Goal: Transaction & Acquisition: Book appointment/travel/reservation

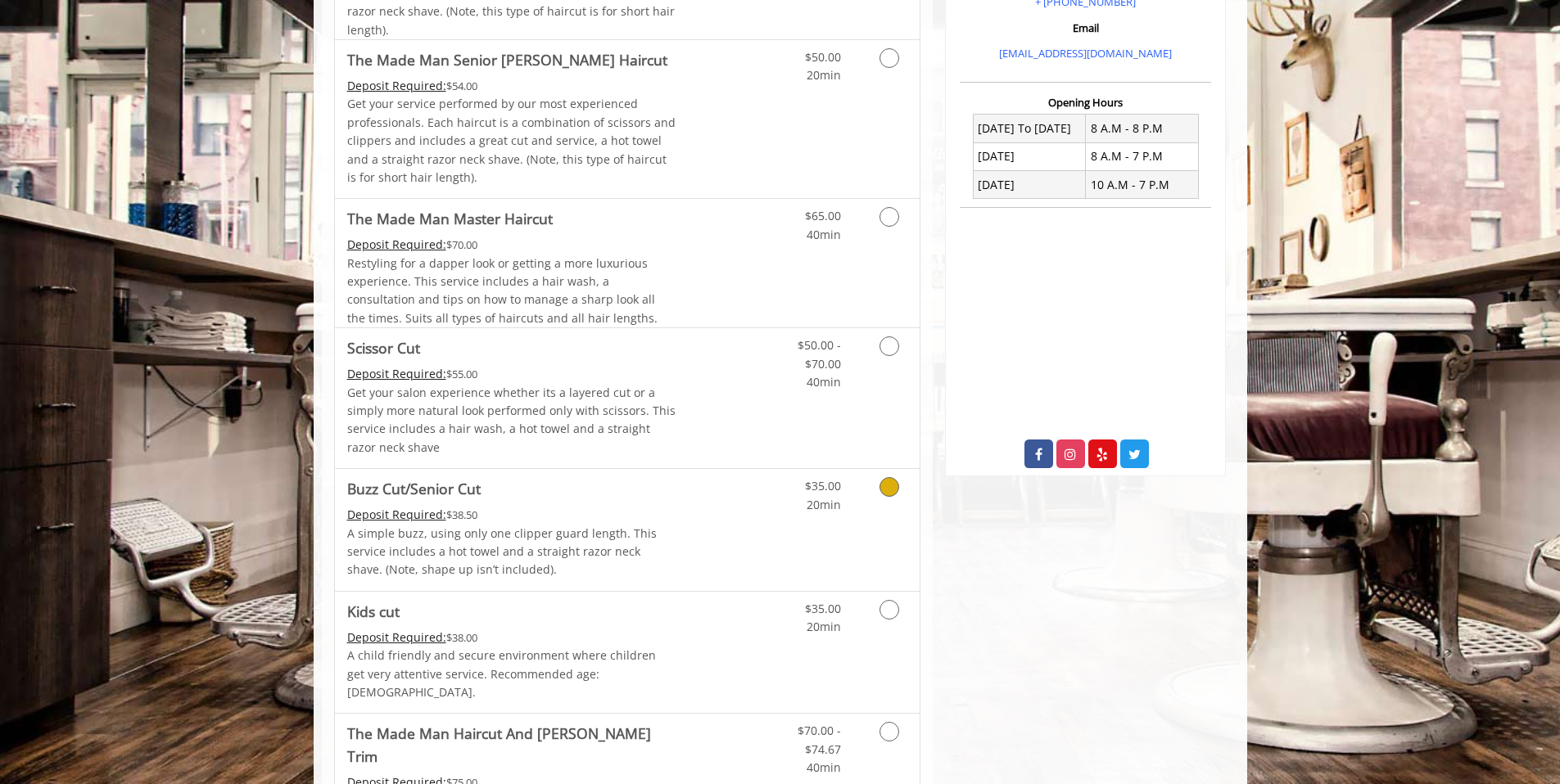
click at [879, 494] on link "Grooming services" at bounding box center [886, 491] width 41 height 45
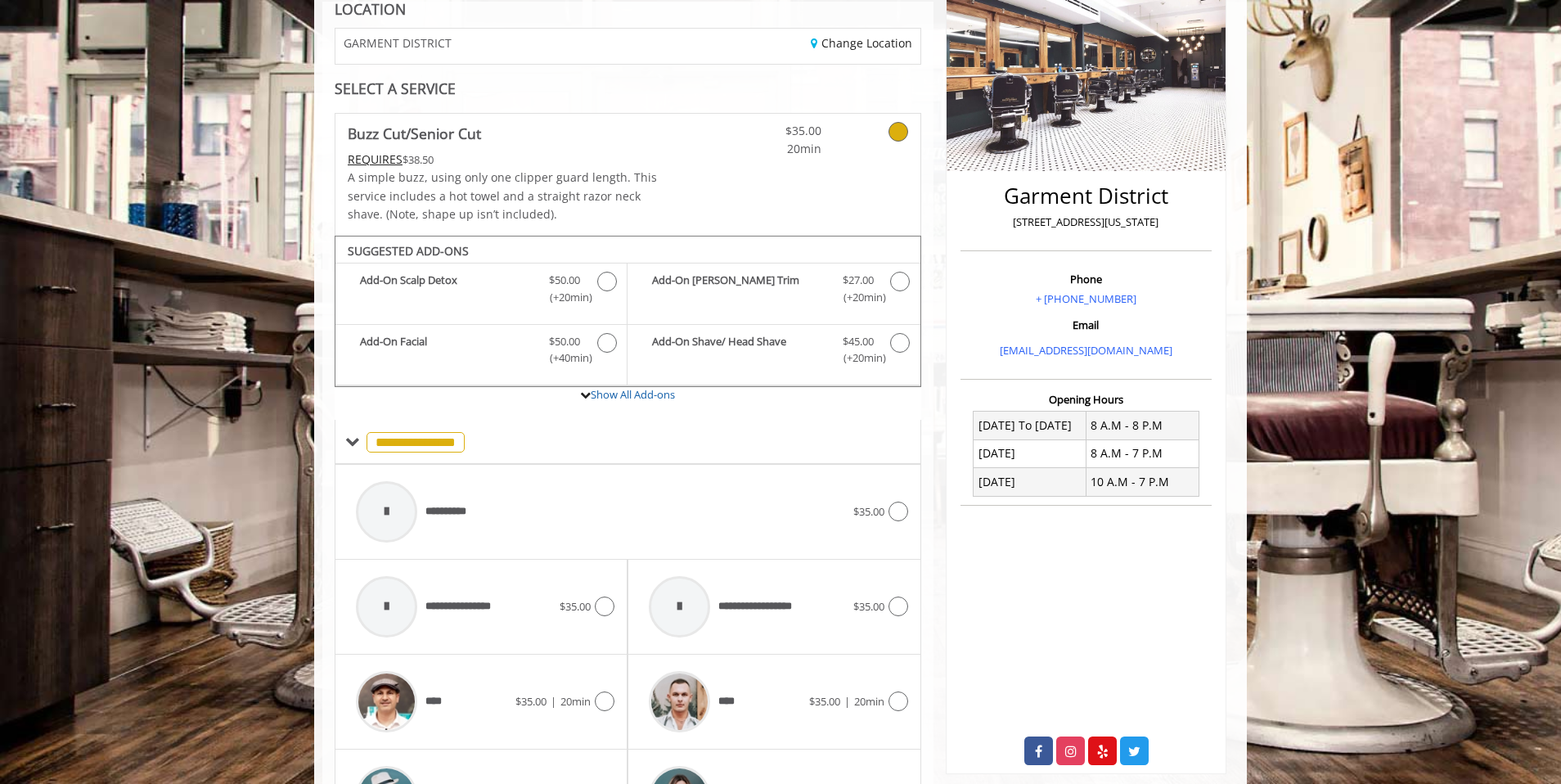
scroll to position [231, 0]
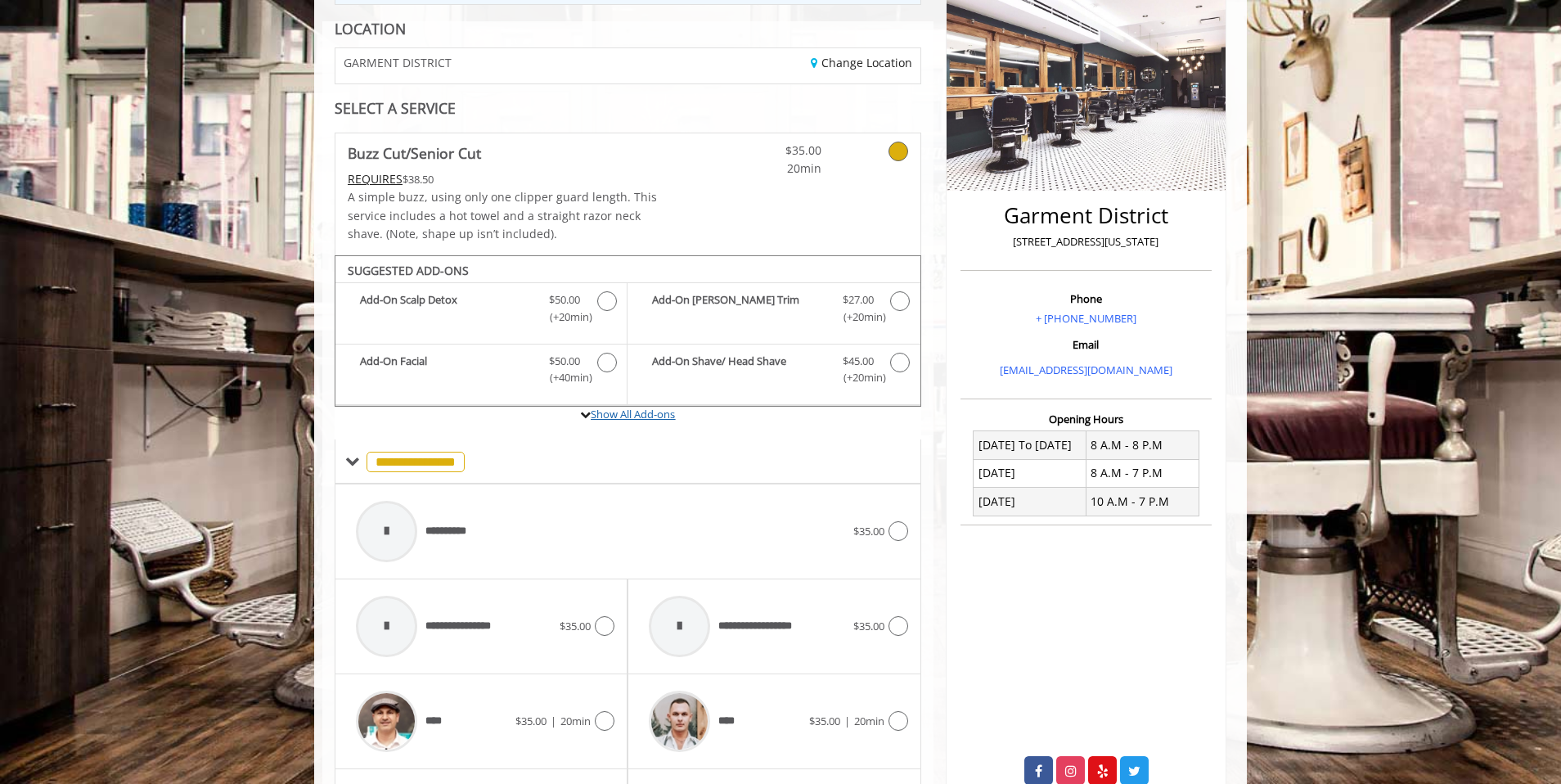
click at [629, 416] on link "Show All Add-ons" at bounding box center [633, 414] width 84 height 15
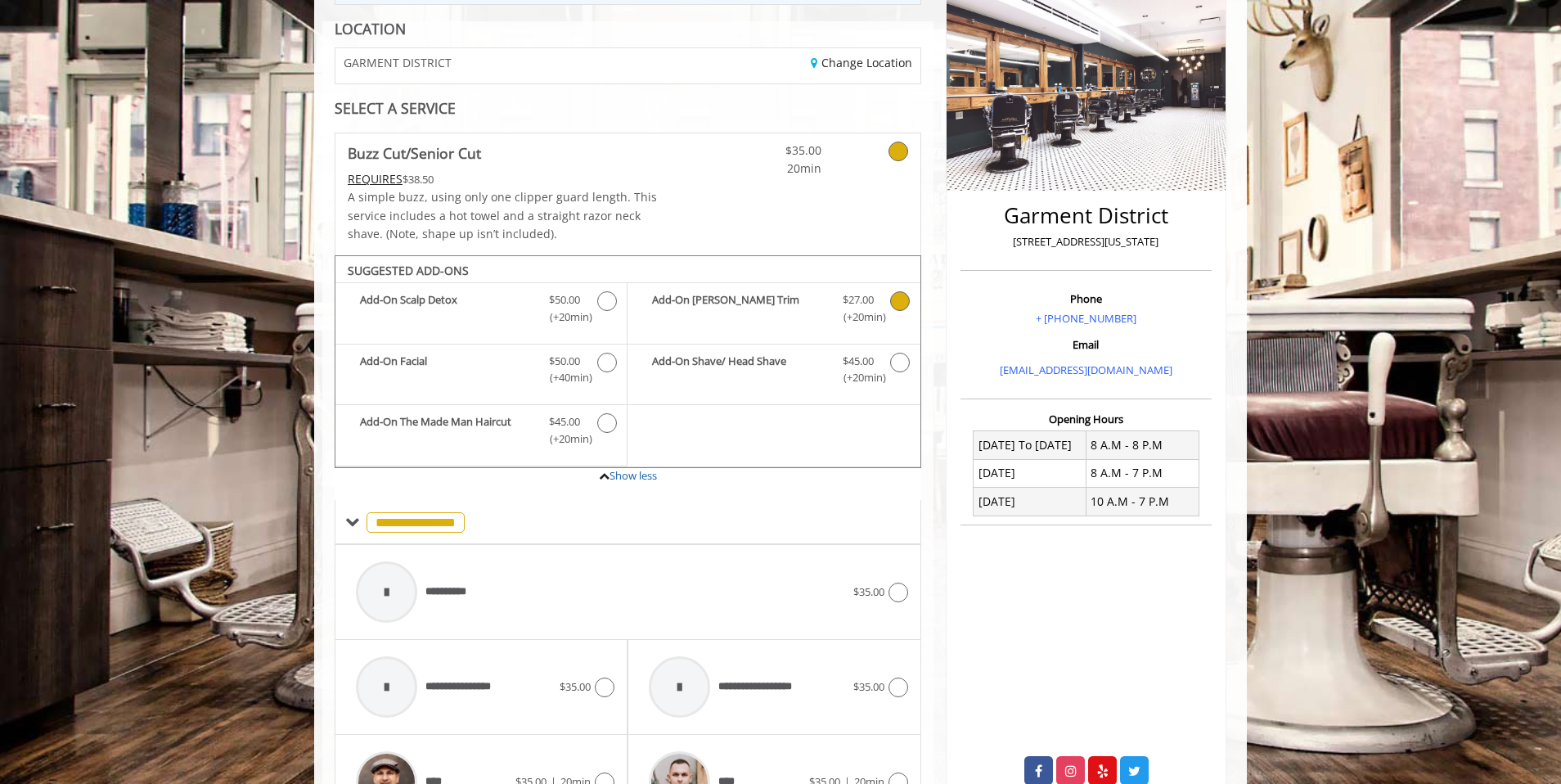
click at [898, 304] on icon "Buzz Cut/Senior Cut Add-onS" at bounding box center [900, 301] width 19 height 19
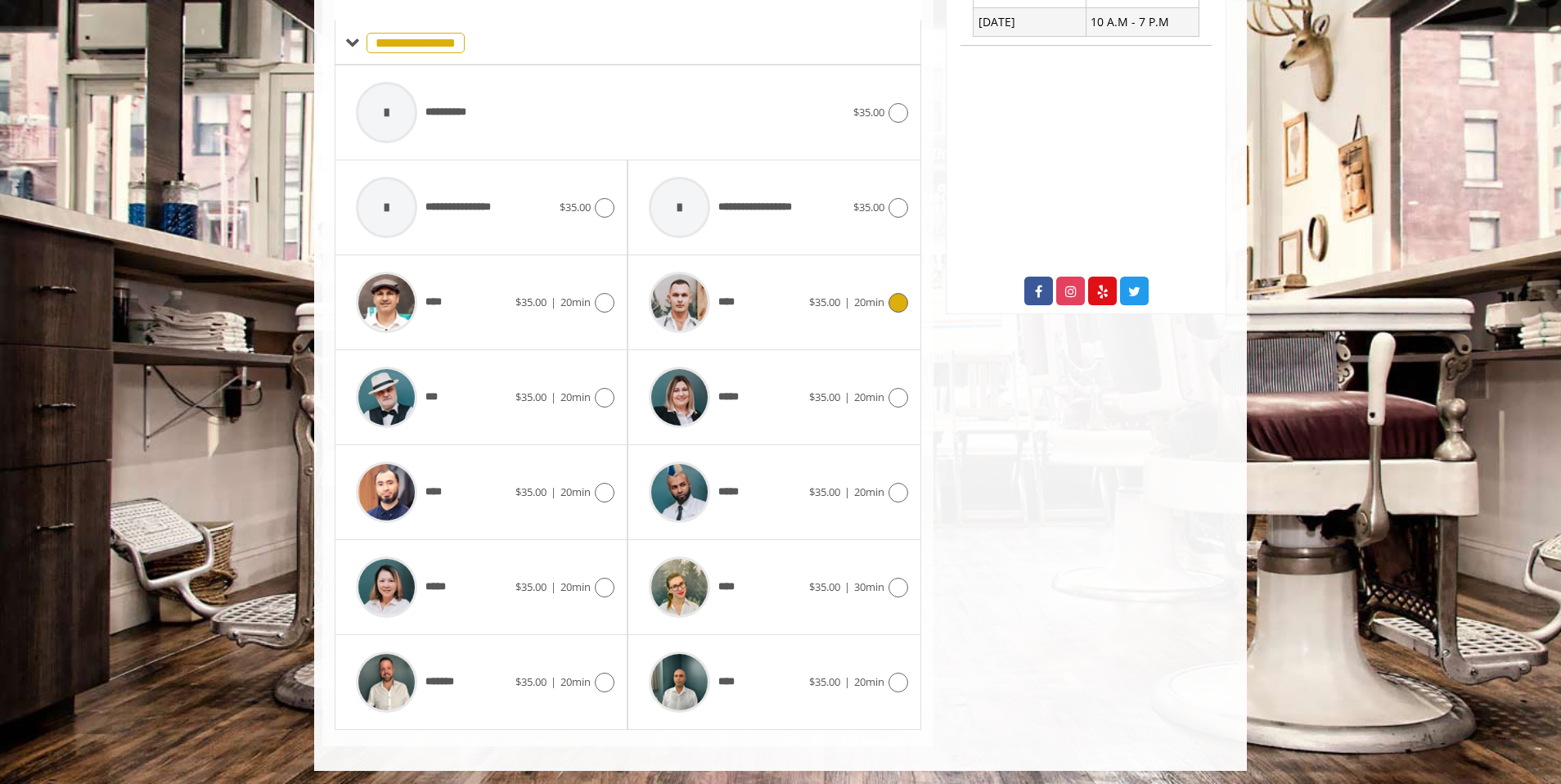
scroll to position [714, 0]
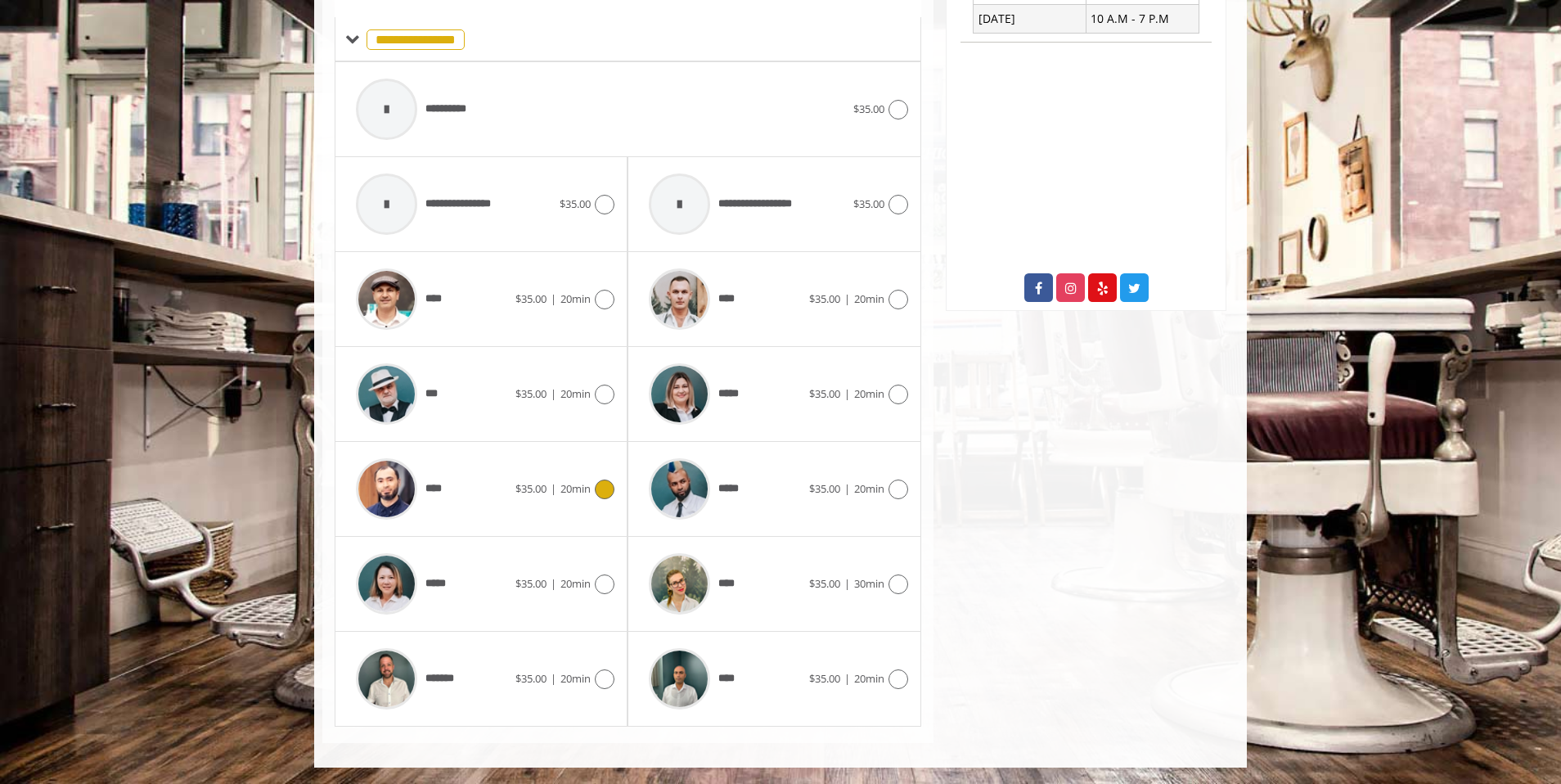
click at [612, 490] on icon at bounding box center [605, 489] width 19 height 19
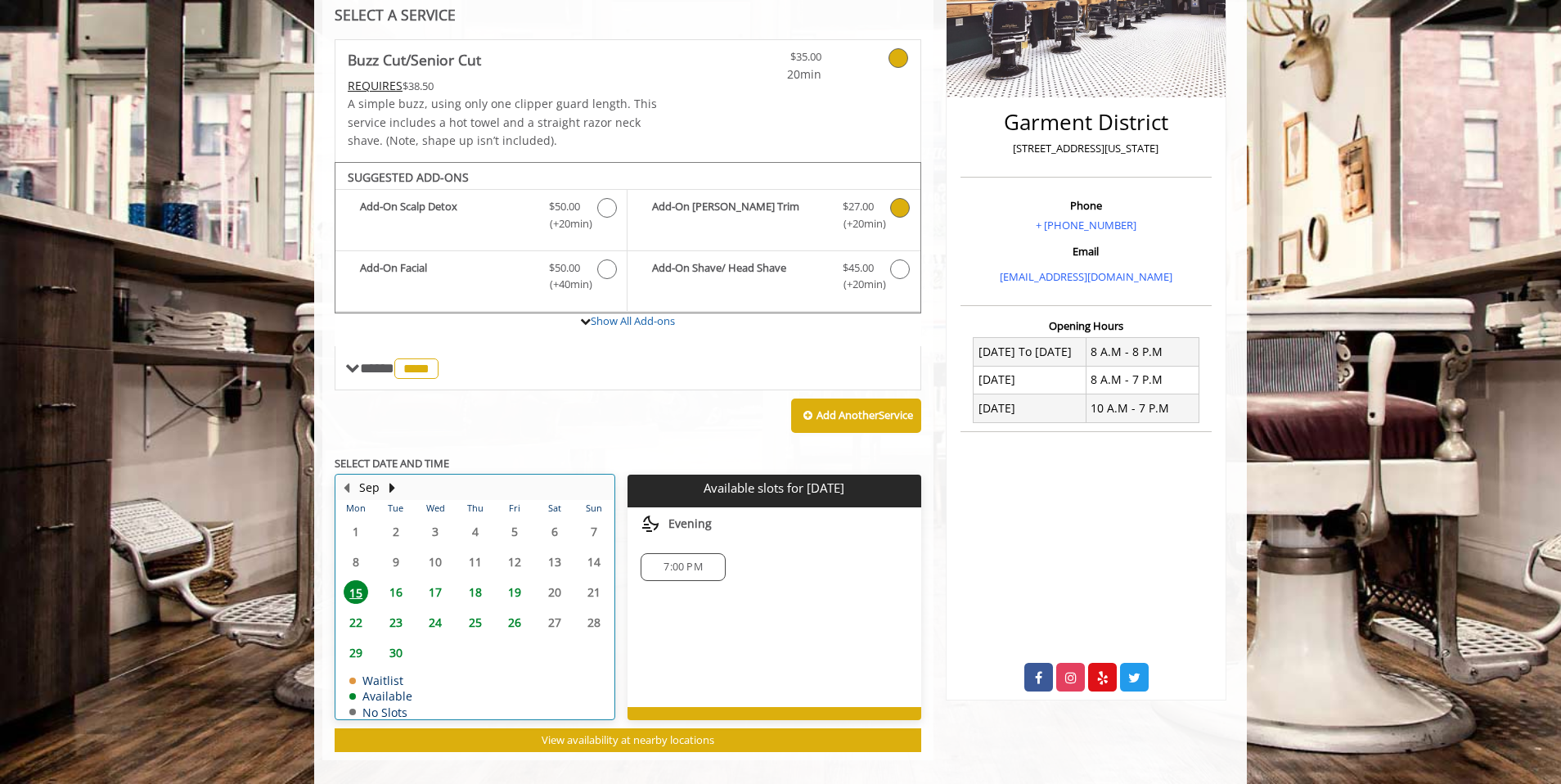
scroll to position [342, 0]
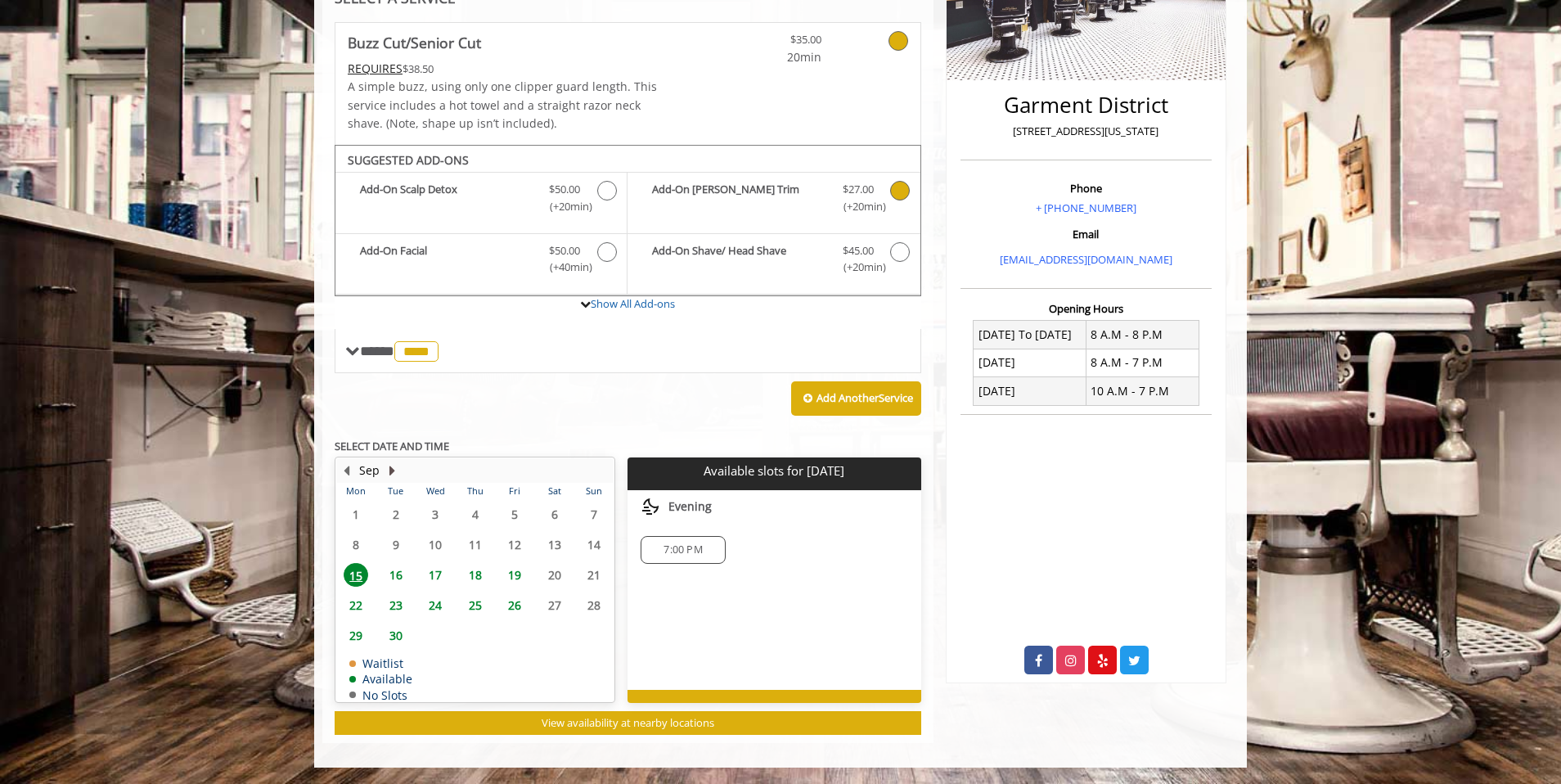
click at [391, 472] on button "Next Month" at bounding box center [392, 470] width 13 height 18
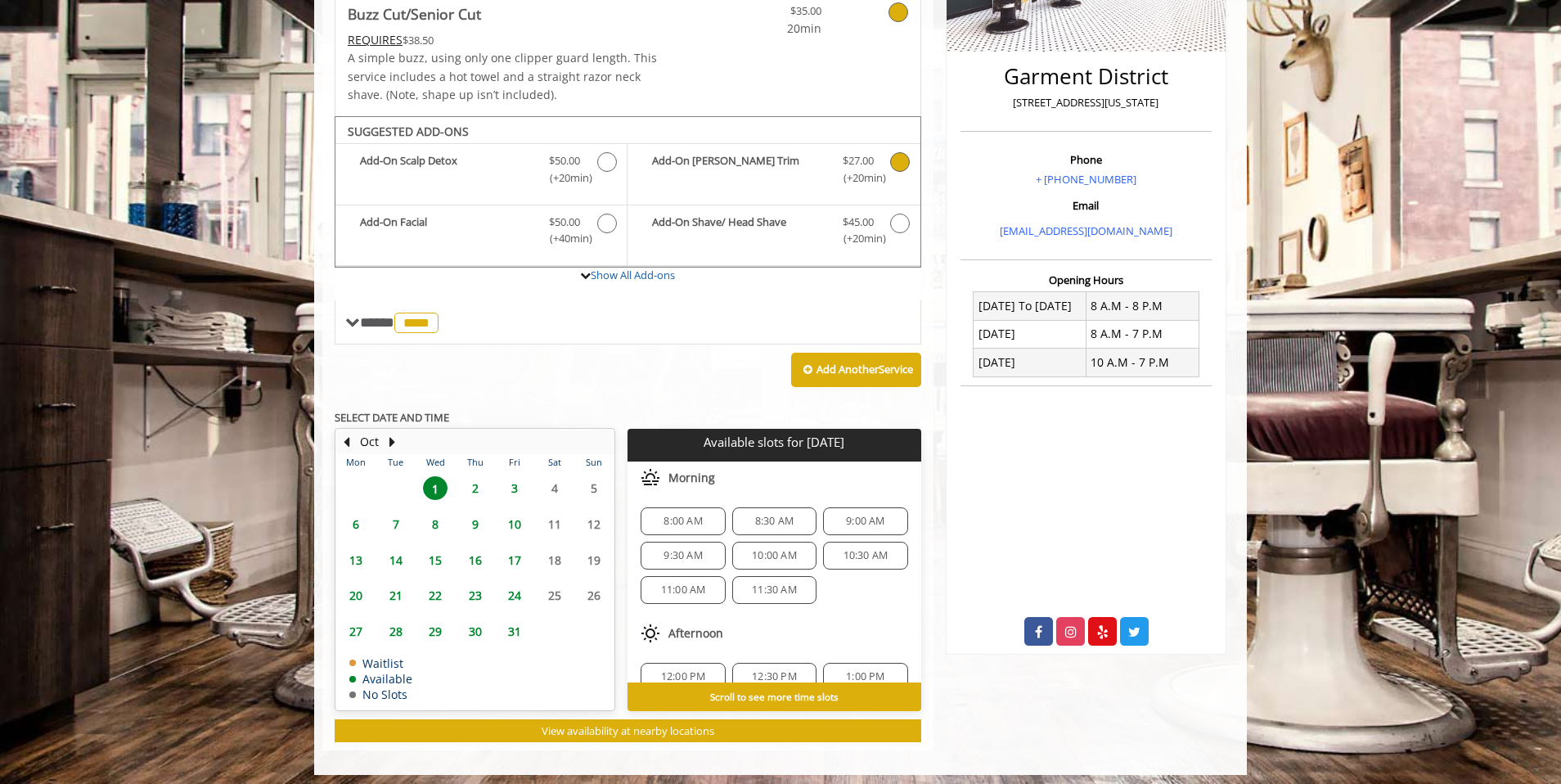
scroll to position [378, 0]
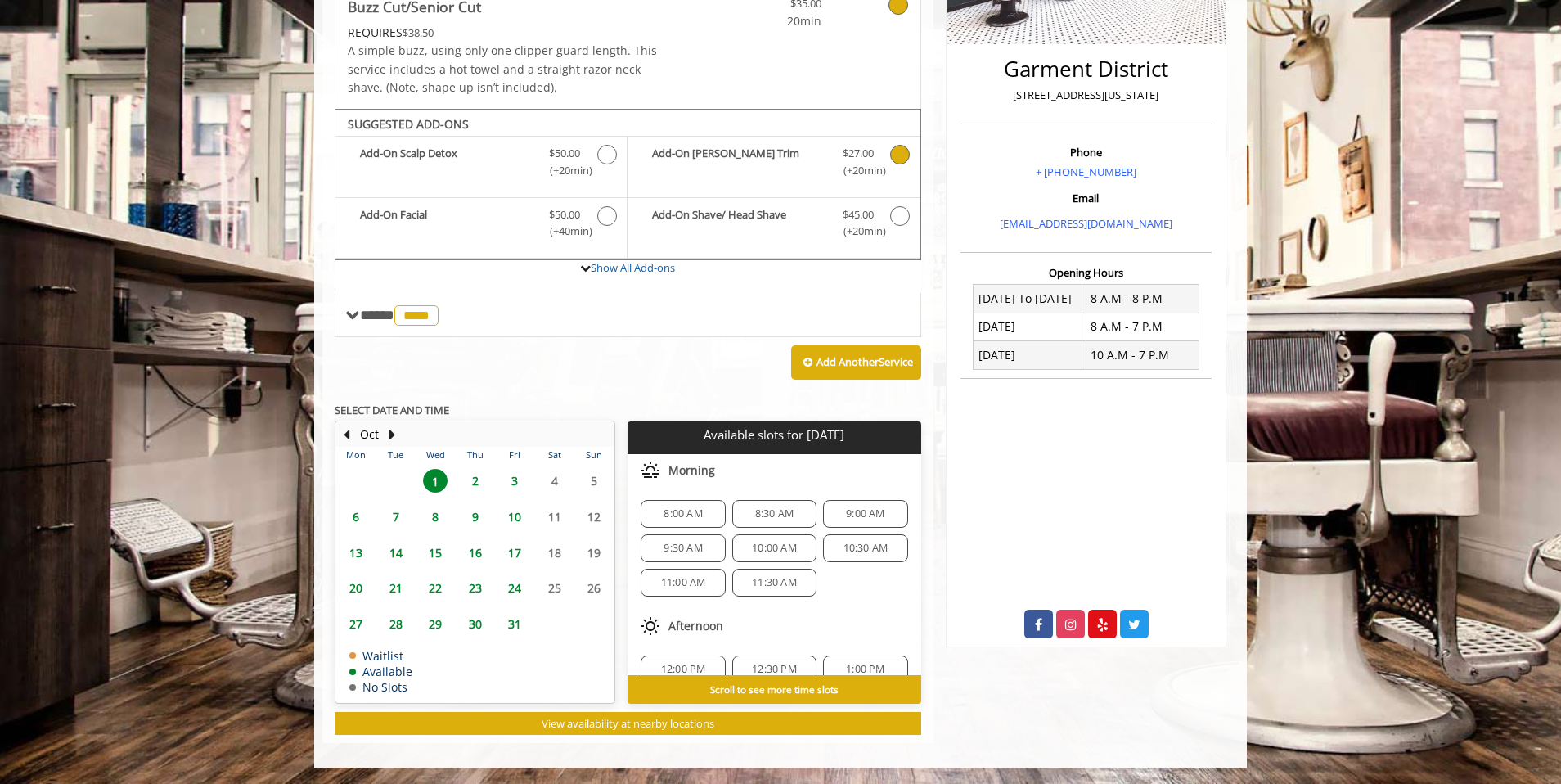
click at [476, 514] on span "9" at bounding box center [475, 517] width 25 height 24
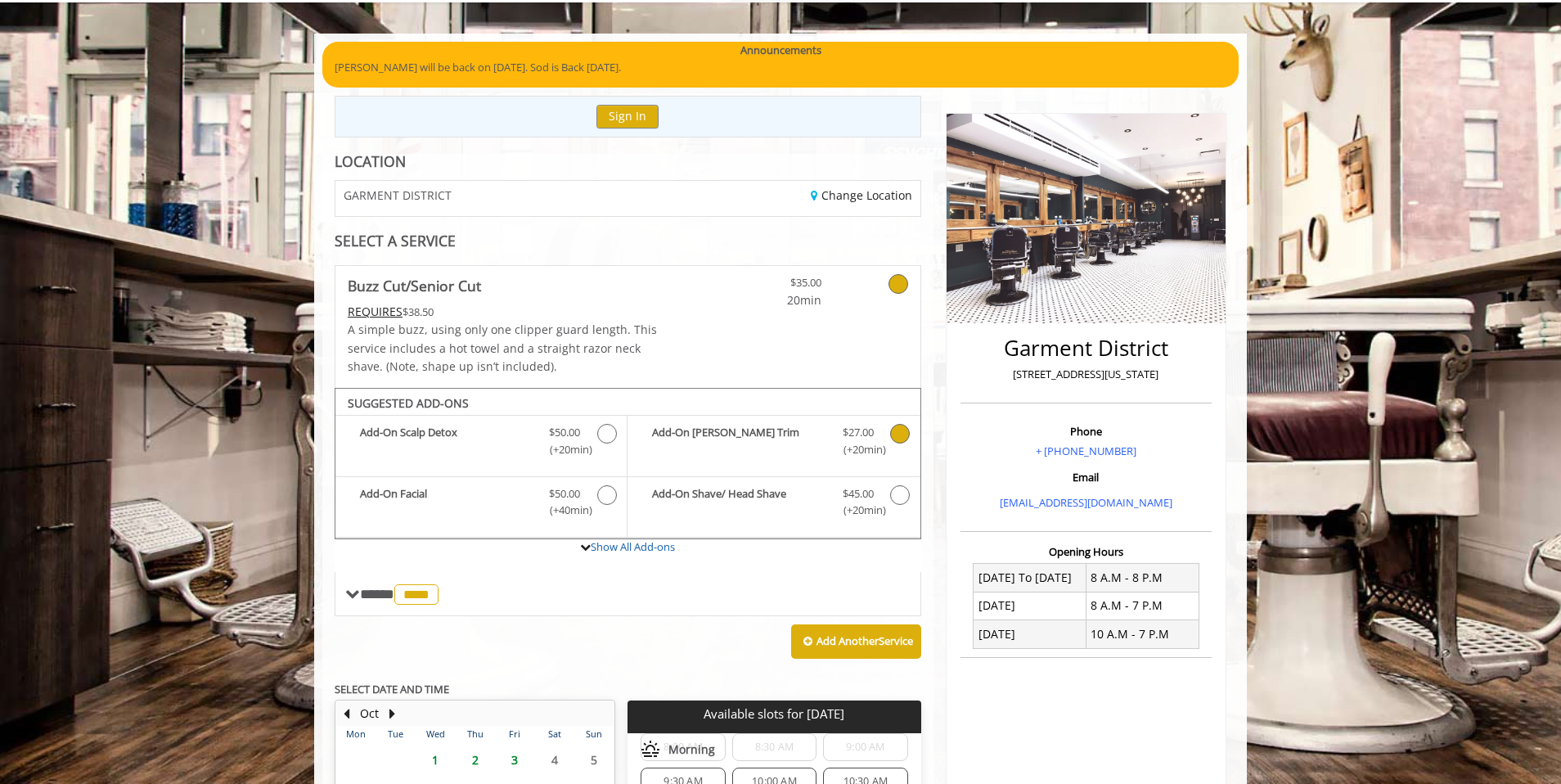
scroll to position [99, 0]
